Goal: Information Seeking & Learning: Learn about a topic

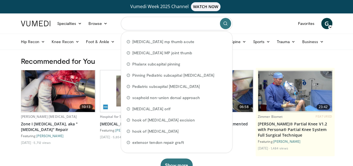
click at [138, 24] on input "Search topics, interventions" at bounding box center [177, 23] width 112 height 13
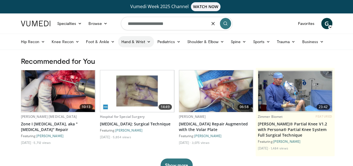
type input "**********"
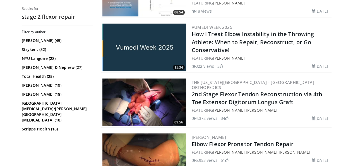
scroll to position [491, 0]
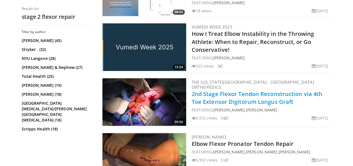
click at [229, 95] on link "2nd Stage Flexor Tendon Reconstruction via 4th Toe Extensor Digitorum Longus Gr…" at bounding box center [257, 97] width 131 height 15
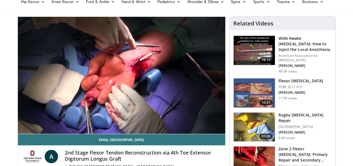
scroll to position [40, 0]
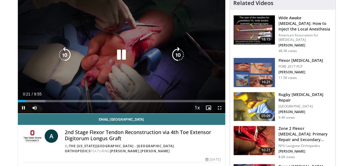
scroll to position [60, 0]
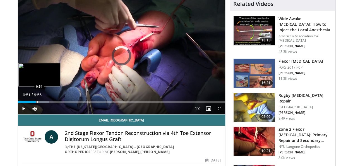
click at [37, 103] on div "Progress Bar" at bounding box center [37, 102] width 1 height 2
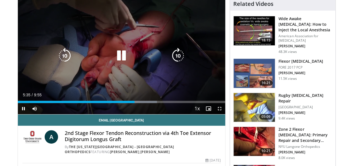
click at [57, 61] on icon "Video Player" at bounding box center [65, 56] width 16 height 16
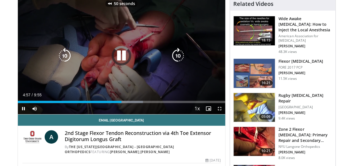
click at [57, 61] on icon "Video Player" at bounding box center [65, 56] width 16 height 16
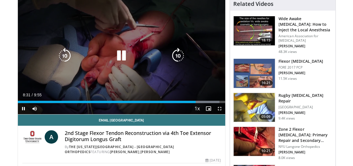
click at [57, 61] on icon "Video Player" at bounding box center [65, 56] width 16 height 16
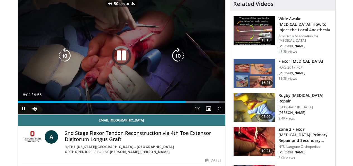
click at [57, 61] on icon "Video Player" at bounding box center [65, 56] width 16 height 16
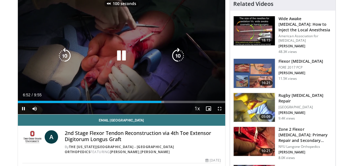
click at [57, 61] on icon "Video Player" at bounding box center [65, 56] width 16 height 16
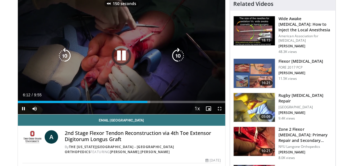
click at [57, 61] on icon "Video Player" at bounding box center [65, 56] width 16 height 16
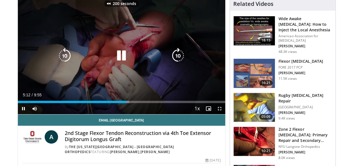
click at [57, 61] on icon "Video Player" at bounding box center [65, 56] width 16 height 16
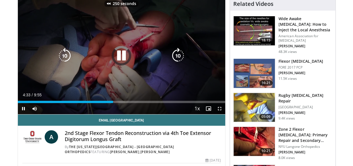
click at [57, 61] on icon "Video Player" at bounding box center [65, 56] width 16 height 16
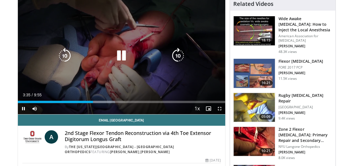
click at [175, 61] on icon "Video Player" at bounding box center [178, 56] width 16 height 16
click at [57, 63] on icon "Video Player" at bounding box center [65, 56] width 16 height 16
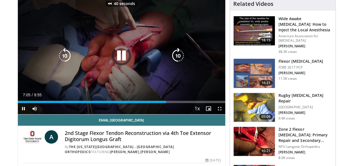
click at [57, 63] on icon "Video Player" at bounding box center [65, 56] width 16 height 16
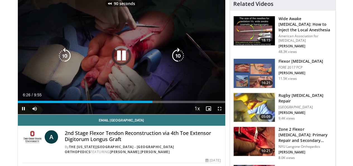
click at [57, 63] on icon "Video Player" at bounding box center [65, 56] width 16 height 16
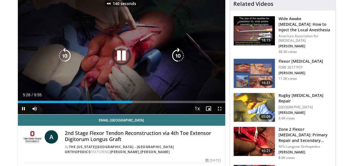
click at [57, 63] on icon "Video Player" at bounding box center [65, 56] width 16 height 16
click at [57, 60] on icon "Video Player" at bounding box center [65, 56] width 16 height 16
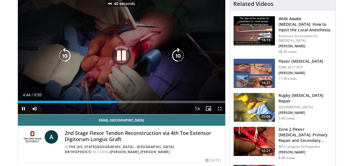
click at [57, 60] on icon "Video Player" at bounding box center [65, 56] width 16 height 16
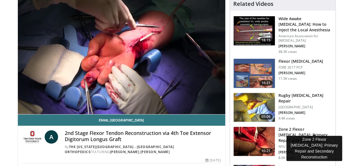
click at [299, 126] on h3 "Zone 2 Flexor [MEDICAL_DATA]: Primary Repair and Secondary Reconstr…" at bounding box center [306, 134] width 54 height 17
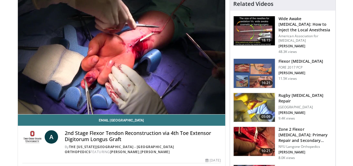
scroll to position [81, 0]
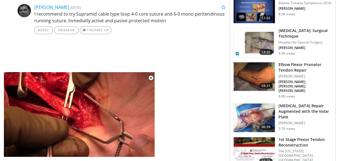
scroll to position [328, 1]
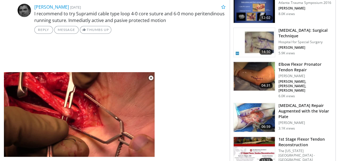
drag, startPoint x: 150, startPoint y: 98, endPoint x: 286, endPoint y: 133, distance: 141.2
click at [286, 137] on div "1st Stage Flexor Tendon Reconstruction The Ohio State University - Wexner Medic…" at bounding box center [306, 160] width 54 height 46
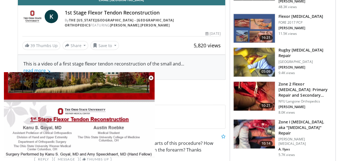
scroll to position [193, 1]
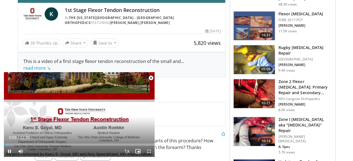
click at [150, 79] on span "Video Player" at bounding box center [151, 78] width 11 height 11
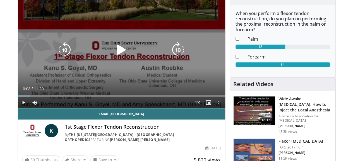
scroll to position [0, 1]
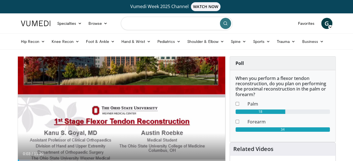
click at [135, 26] on input "Search topics, interventions" at bounding box center [177, 23] width 112 height 13
type input "**********"
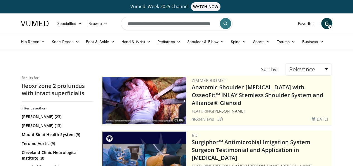
click at [130, 92] on img at bounding box center [145, 100] width 84 height 47
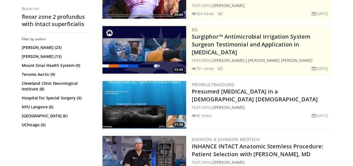
scroll to position [113, 0]
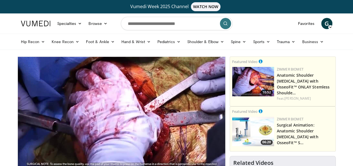
drag, startPoint x: 0, startPoint y: 0, endPoint x: 121, endPoint y: 34, distance: 125.8
click at [121, 34] on header "Specialties Adult & Family Medicine Allergy, Asthma, Immunology Anesthesiology …" at bounding box center [176, 31] width 353 height 36
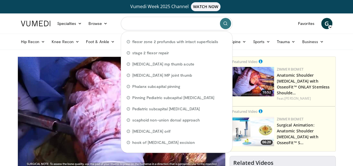
click at [142, 25] on input "Search topics, interventions" at bounding box center [177, 23] width 112 height 13
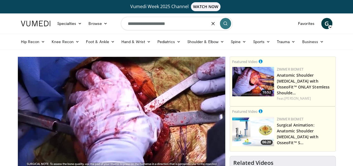
type input "**********"
click at [223, 25] on button "submit" at bounding box center [225, 23] width 11 height 11
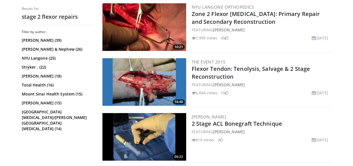
scroll to position [848, 0]
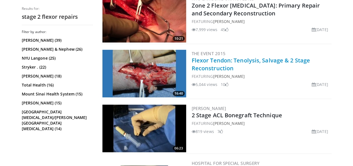
click at [214, 62] on link "Flexor Tendon: Tenolysis, Salvage & 2 Stage Reconstruction" at bounding box center [251, 63] width 118 height 15
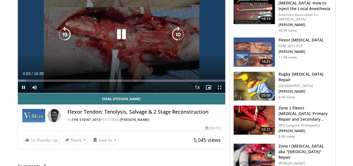
scroll to position [82, 0]
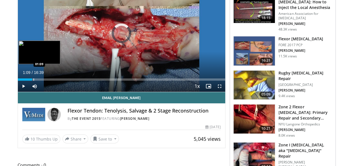
click at [34, 80] on div "Progress Bar" at bounding box center [34, 79] width 1 height 2
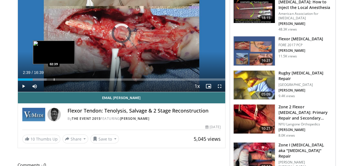
click at [54, 80] on div "Progress Bar" at bounding box center [54, 79] width 1 height 2
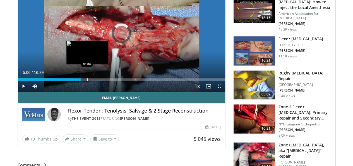
click at [87, 80] on div "Progress Bar" at bounding box center [87, 79] width 1 height 2
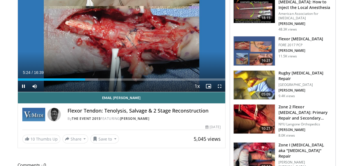
click at [97, 92] on div "Current Time 5:24 / Duration 16:39 Pause Skip Backward Skip Forward Mute Loaded…" at bounding box center [122, 85] width 208 height 11
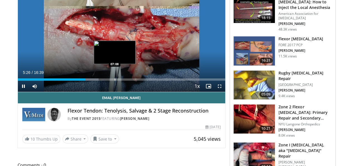
click at [115, 80] on div "Progress Bar" at bounding box center [115, 79] width 1 height 2
